Goal: Task Accomplishment & Management: Use online tool/utility

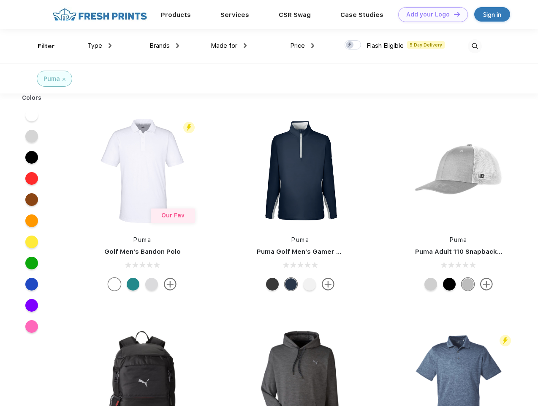
click at [430, 14] on link "Add your Logo Design Tool" at bounding box center [433, 14] width 70 height 15
click at [0, 0] on div "Design Tool" at bounding box center [0, 0] width 0 height 0
click at [453, 14] on link "Add your Logo Design Tool" at bounding box center [433, 14] width 70 height 15
click at [41, 46] on div "Filter" at bounding box center [46, 46] width 17 height 10
click at [100, 46] on span "Type" at bounding box center [94, 46] width 15 height 8
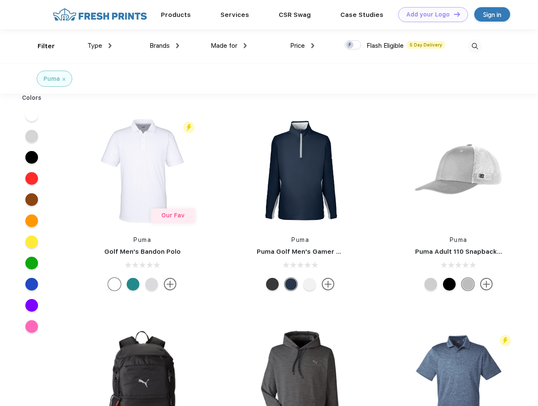
click at [164, 46] on span "Brands" at bounding box center [160, 46] width 20 height 8
click at [229, 46] on span "Made for" at bounding box center [224, 46] width 27 height 8
click at [302, 46] on span "Price" at bounding box center [297, 46] width 15 height 8
click at [353, 45] on div at bounding box center [353, 44] width 16 height 9
click at [350, 45] on input "checkbox" at bounding box center [347, 42] width 5 height 5
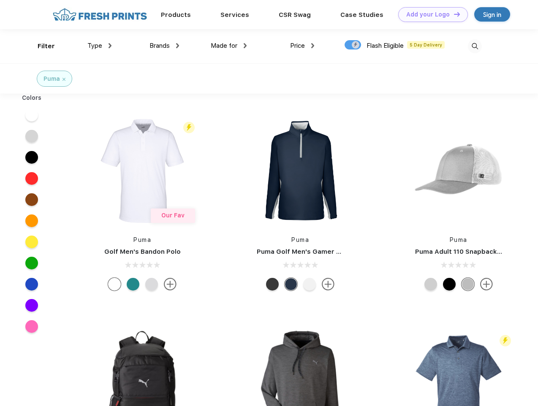
click at [475, 46] on img at bounding box center [475, 46] width 14 height 14
